Goal: Task Accomplishment & Management: Manage account settings

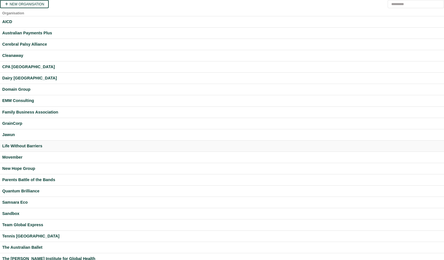
scroll to position [77, 0]
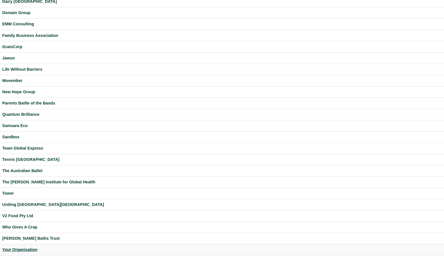
click at [26, 250] on div "Your Organisation" at bounding box center [222, 250] width 440 height 6
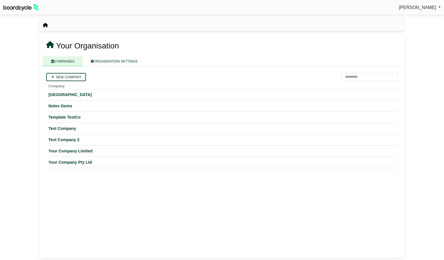
click at [413, 8] on span "[PERSON_NAME]" at bounding box center [417, 7] width 37 height 5
click at [413, 17] on link "Sign Out" at bounding box center [418, 17] width 45 height 11
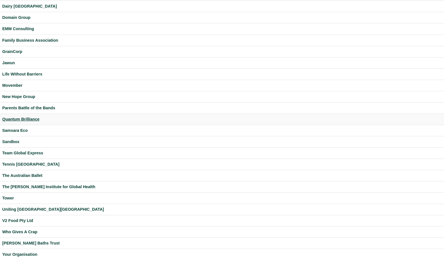
scroll to position [77, 0]
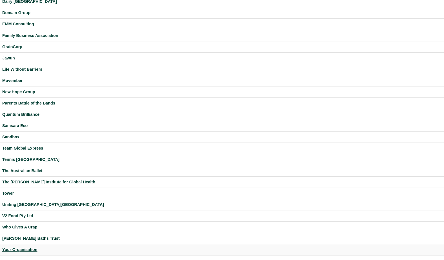
click at [30, 251] on div "Your Organisation" at bounding box center [222, 250] width 440 height 6
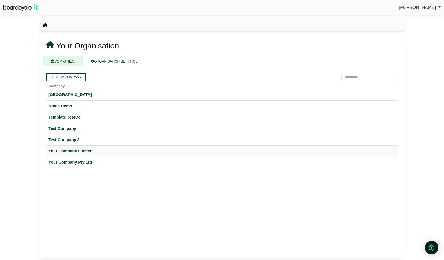
click at [88, 150] on div "Your Company Limited" at bounding box center [222, 151] width 347 height 6
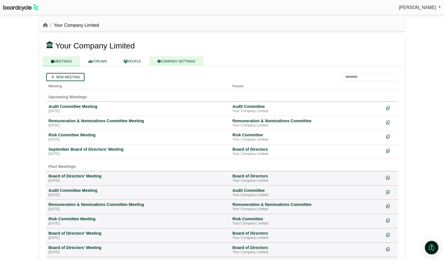
click at [176, 59] on link "COMPANY SETTINGS" at bounding box center [176, 61] width 54 height 10
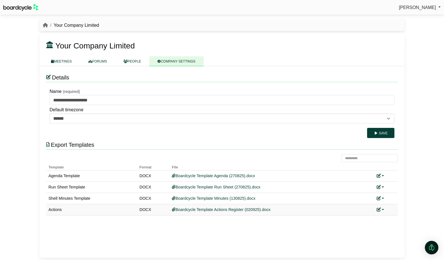
click at [383, 210] on link at bounding box center [380, 210] width 7 height 5
click at [394, 216] on link "Replace custom template" at bounding box center [406, 218] width 58 height 11
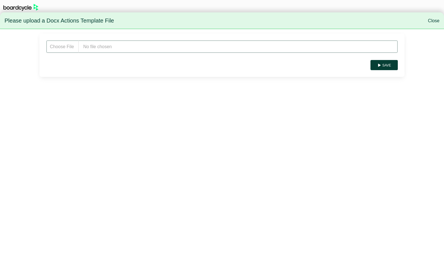
click at [118, 43] on input "file" at bounding box center [222, 46] width 352 height 13
type input "**********"
click at [389, 65] on button "Save" at bounding box center [384, 65] width 27 height 10
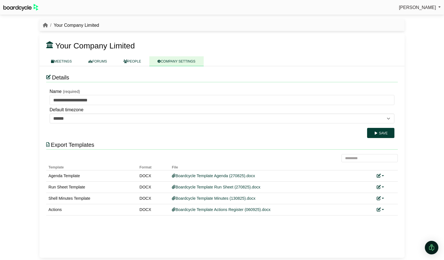
click at [431, 6] on span "[PERSON_NAME]" at bounding box center [417, 7] width 37 height 5
click at [418, 16] on link "Sign Out" at bounding box center [418, 17] width 45 height 11
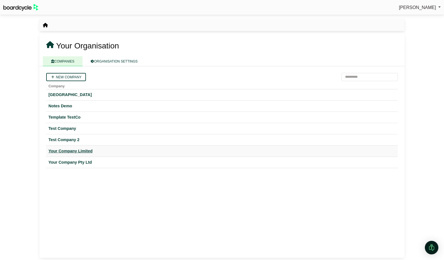
click at [72, 150] on div "Your Company Limited" at bounding box center [222, 151] width 347 height 6
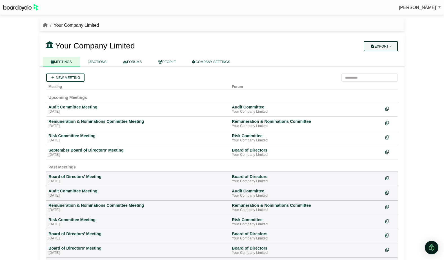
click at [389, 46] on button "Export" at bounding box center [381, 46] width 34 height 10
click at [388, 53] on link "Company Actions" at bounding box center [384, 56] width 45 height 8
click at [253, 152] on div "Board of Directors" at bounding box center [306, 150] width 149 height 5
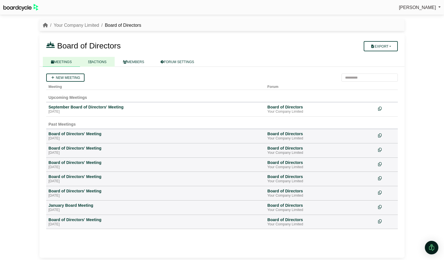
click at [101, 63] on link "ACTIONS" at bounding box center [97, 62] width 35 height 10
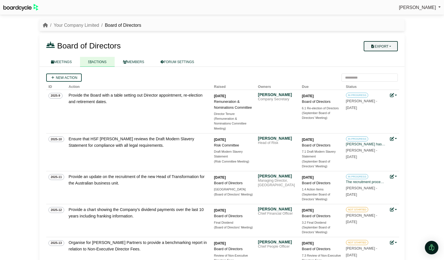
click at [379, 48] on button "Export" at bounding box center [381, 46] width 34 height 10
click at [383, 55] on link "Forum Actions" at bounding box center [384, 56] width 45 height 8
click at [64, 62] on link "MEETINGS" at bounding box center [61, 62] width 37 height 10
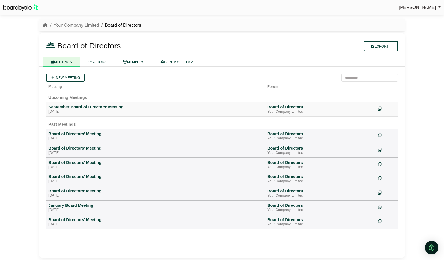
drag, startPoint x: 88, startPoint y: 110, endPoint x: 92, endPoint y: 109, distance: 4.2
click at [88, 110] on div "September Board of Directors' Meeting" at bounding box center [156, 107] width 215 height 5
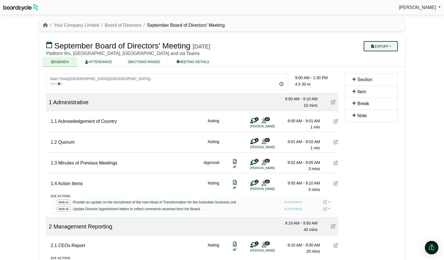
click at [392, 48] on button "Export" at bounding box center [381, 46] width 34 height 10
click at [389, 83] on link "Actions" at bounding box center [386, 81] width 49 height 8
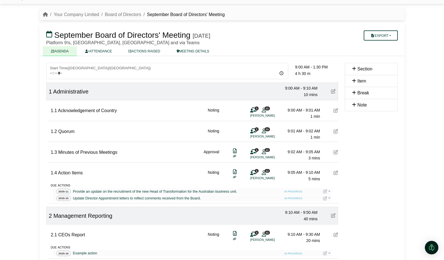
scroll to position [14, 0]
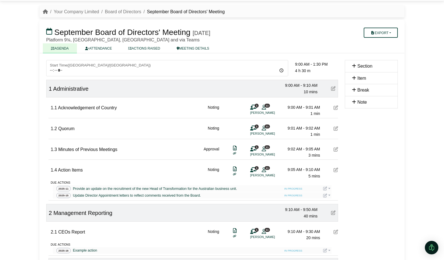
click at [120, 8] on li "Board of Directors" at bounding box center [120, 11] width 42 height 7
click at [118, 12] on link "Board of Directors" at bounding box center [123, 11] width 36 height 5
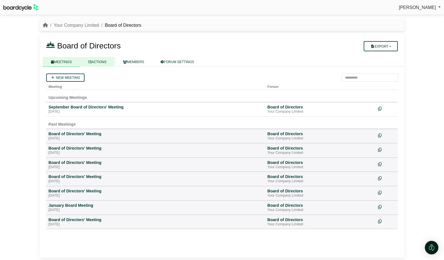
click at [98, 64] on link "ACTIONS" at bounding box center [97, 62] width 35 height 10
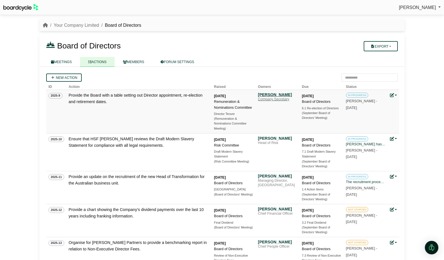
click at [281, 96] on div "Cormac McLaggen" at bounding box center [277, 94] width 39 height 5
click at [273, 140] on div "Zach Smith" at bounding box center [277, 138] width 39 height 5
click at [76, 25] on link "Your Company Limited" at bounding box center [76, 25] width 45 height 5
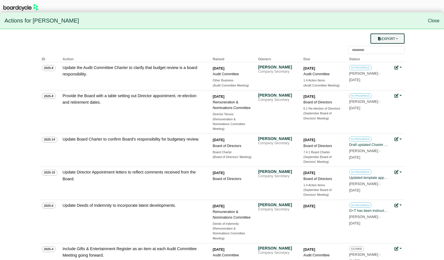
click at [400, 40] on button "Export" at bounding box center [388, 39] width 34 height 10
click at [399, 48] on link "Owner Actions" at bounding box center [391, 49] width 45 height 11
click at [434, 21] on link "Close" at bounding box center [434, 20] width 12 height 5
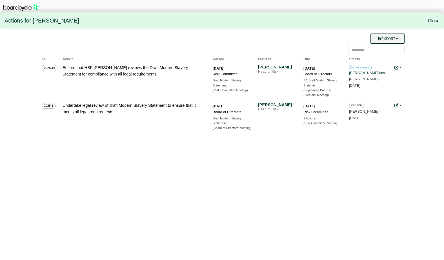
click at [391, 39] on button "Export" at bounding box center [388, 39] width 34 height 10
click at [392, 49] on link "Owner Actions" at bounding box center [391, 49] width 45 height 11
click at [433, 20] on link "Close" at bounding box center [434, 20] width 12 height 5
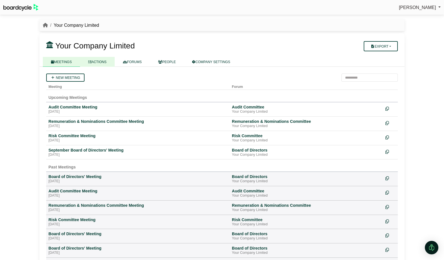
click at [101, 63] on link "ACTIONS" at bounding box center [97, 62] width 35 height 10
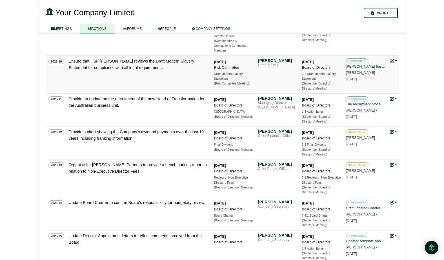
scroll to position [114, 0]
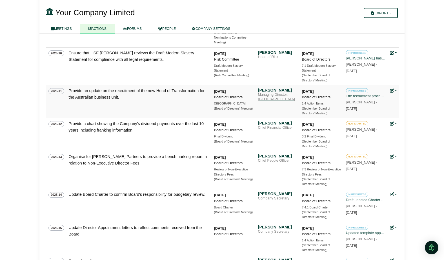
click at [268, 94] on div "Managing Director, [GEOGRAPHIC_DATA]" at bounding box center [277, 97] width 39 height 9
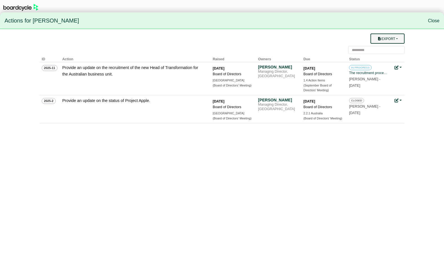
click at [396, 39] on button "Export" at bounding box center [388, 39] width 34 height 10
click at [394, 46] on link "Owner Actions" at bounding box center [391, 49] width 45 height 11
